Goal: Subscribe to service/newsletter

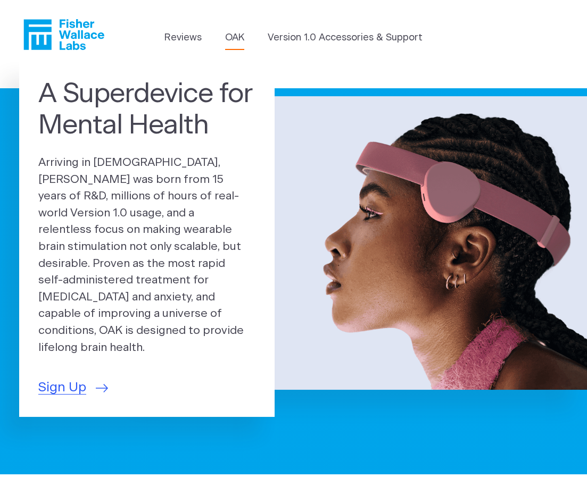
click at [236, 40] on link "OAK" at bounding box center [234, 38] width 19 height 14
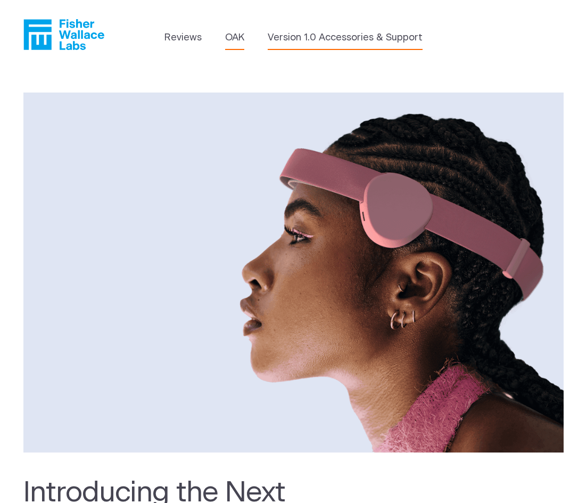
click at [309, 40] on link "Version 1.0 Accessories & Support" at bounding box center [345, 38] width 155 height 14
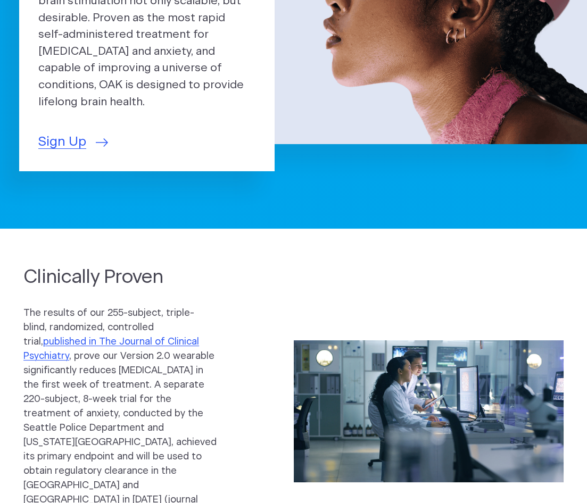
scroll to position [255, 0]
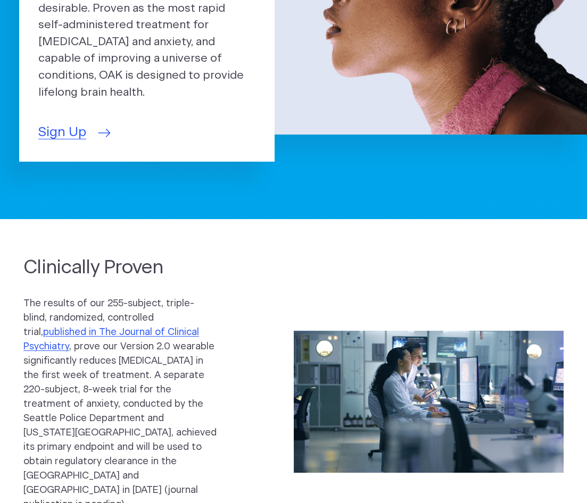
click at [77, 123] on span "Sign Up" at bounding box center [62, 133] width 48 height 20
